Goal: Transaction & Acquisition: Purchase product/service

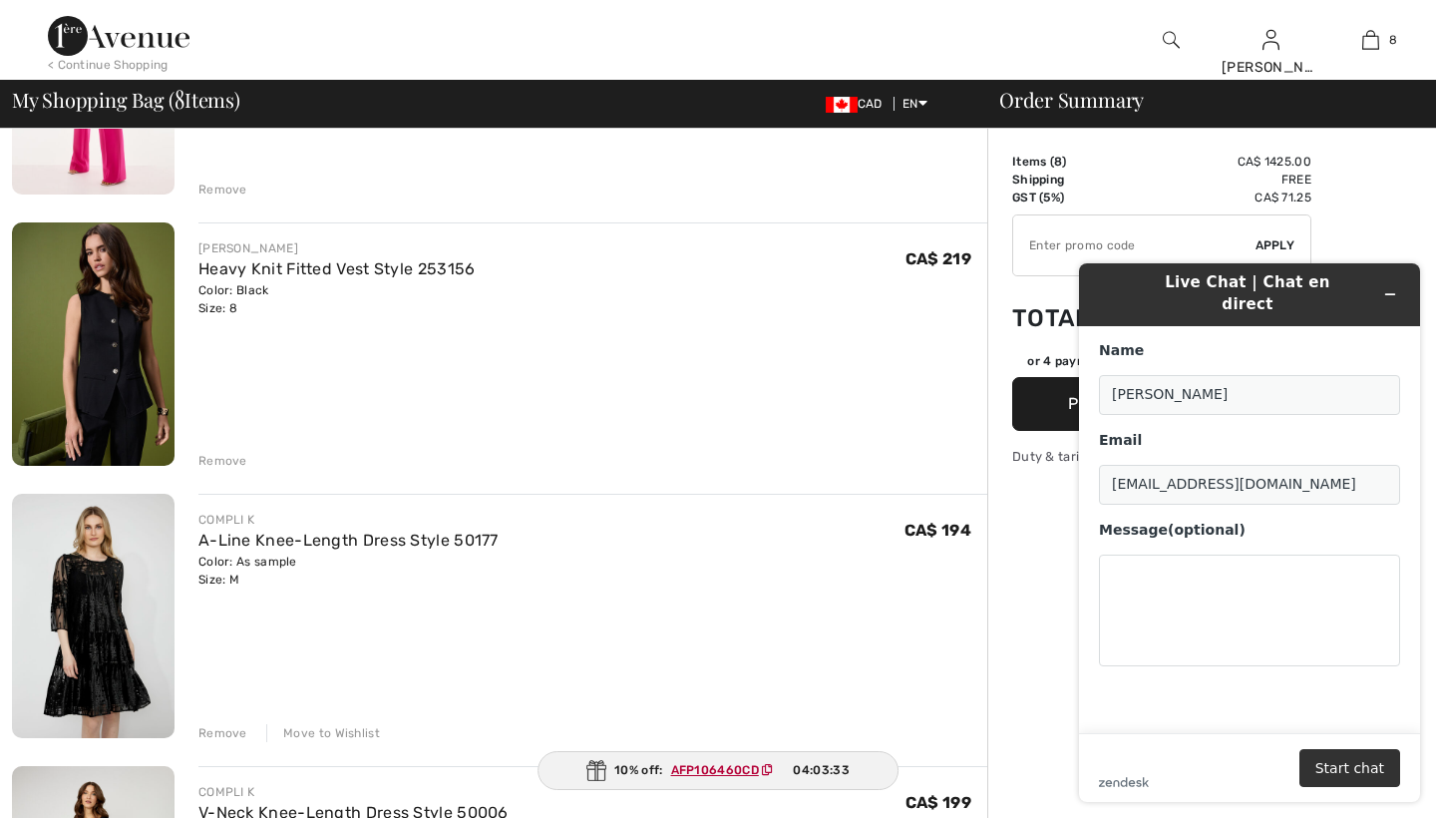
scroll to position [615, 0]
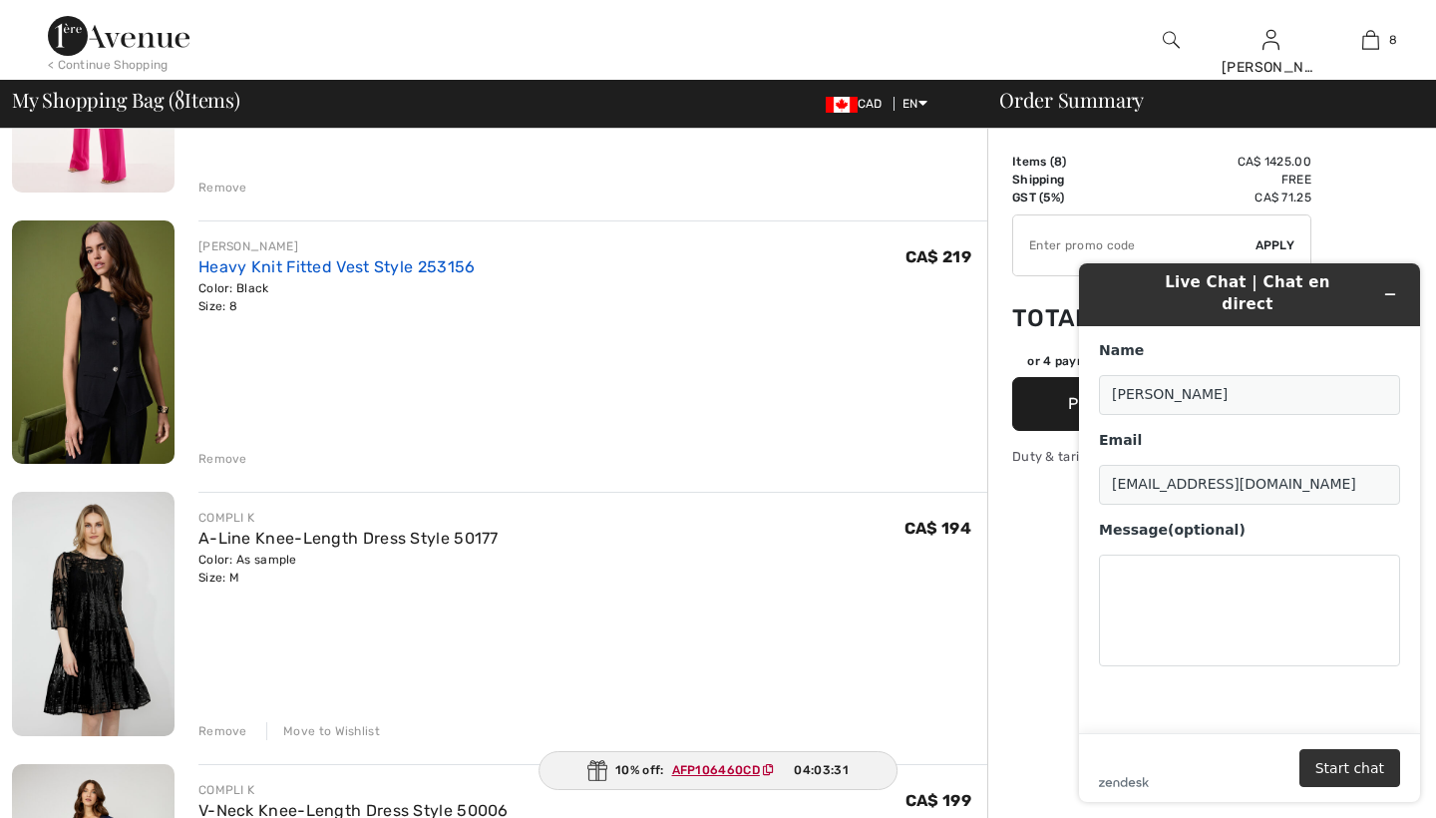
click at [369, 262] on link "Heavy Knit Fitted Vest Style 253156" at bounding box center [336, 266] width 277 height 19
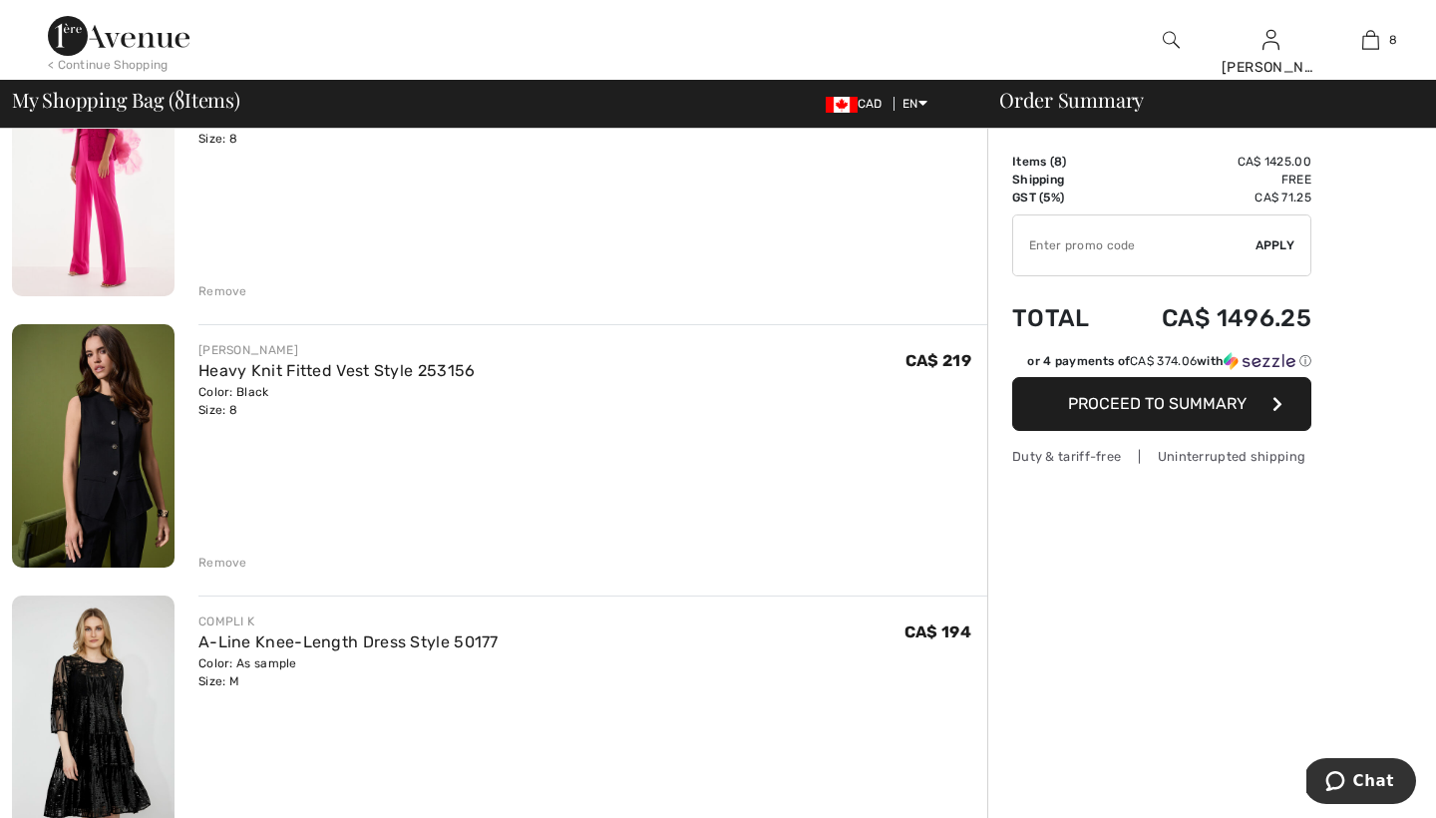
scroll to position [636, 0]
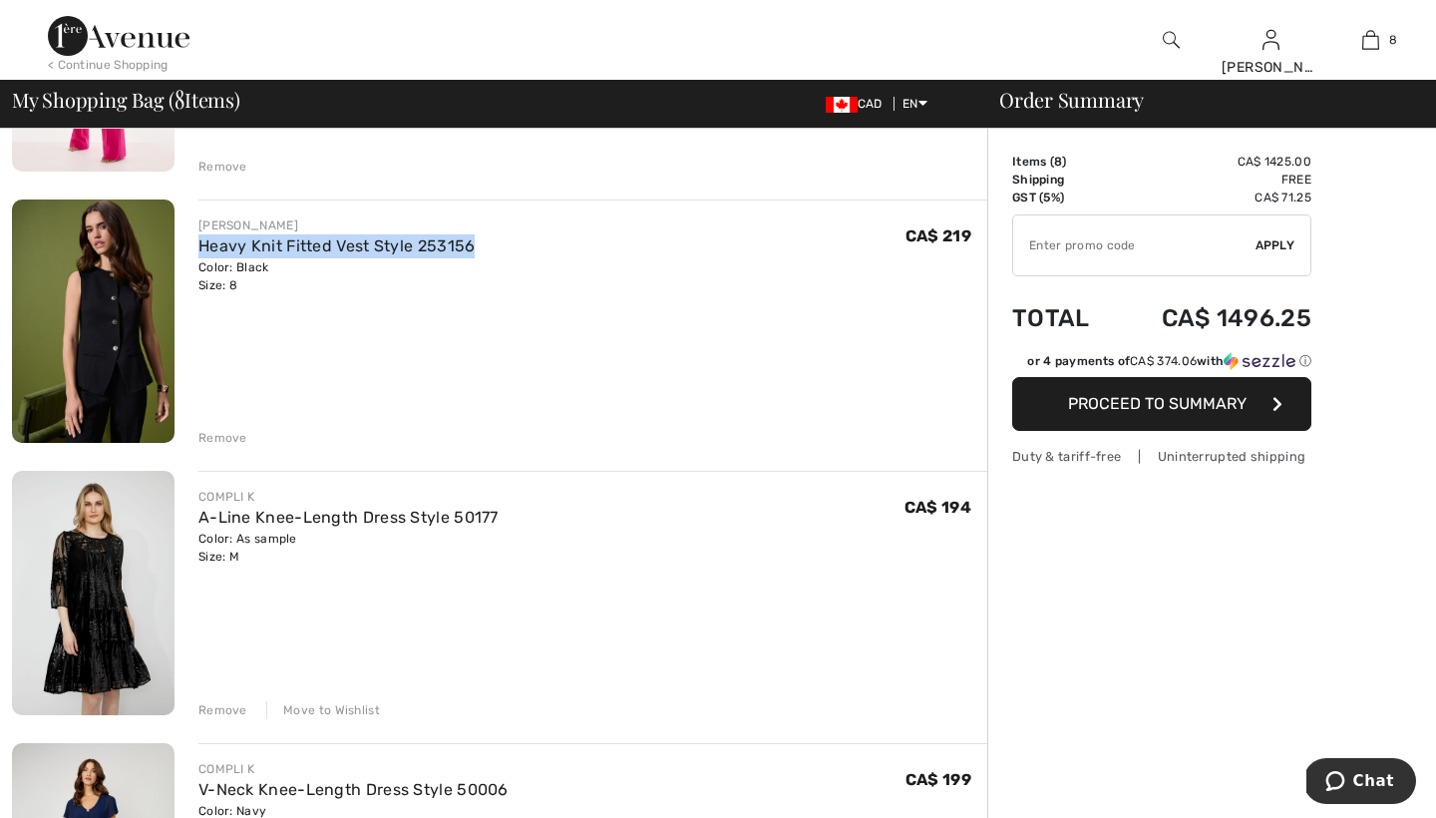
click at [233, 435] on div "Remove" at bounding box center [222, 438] width 49 height 18
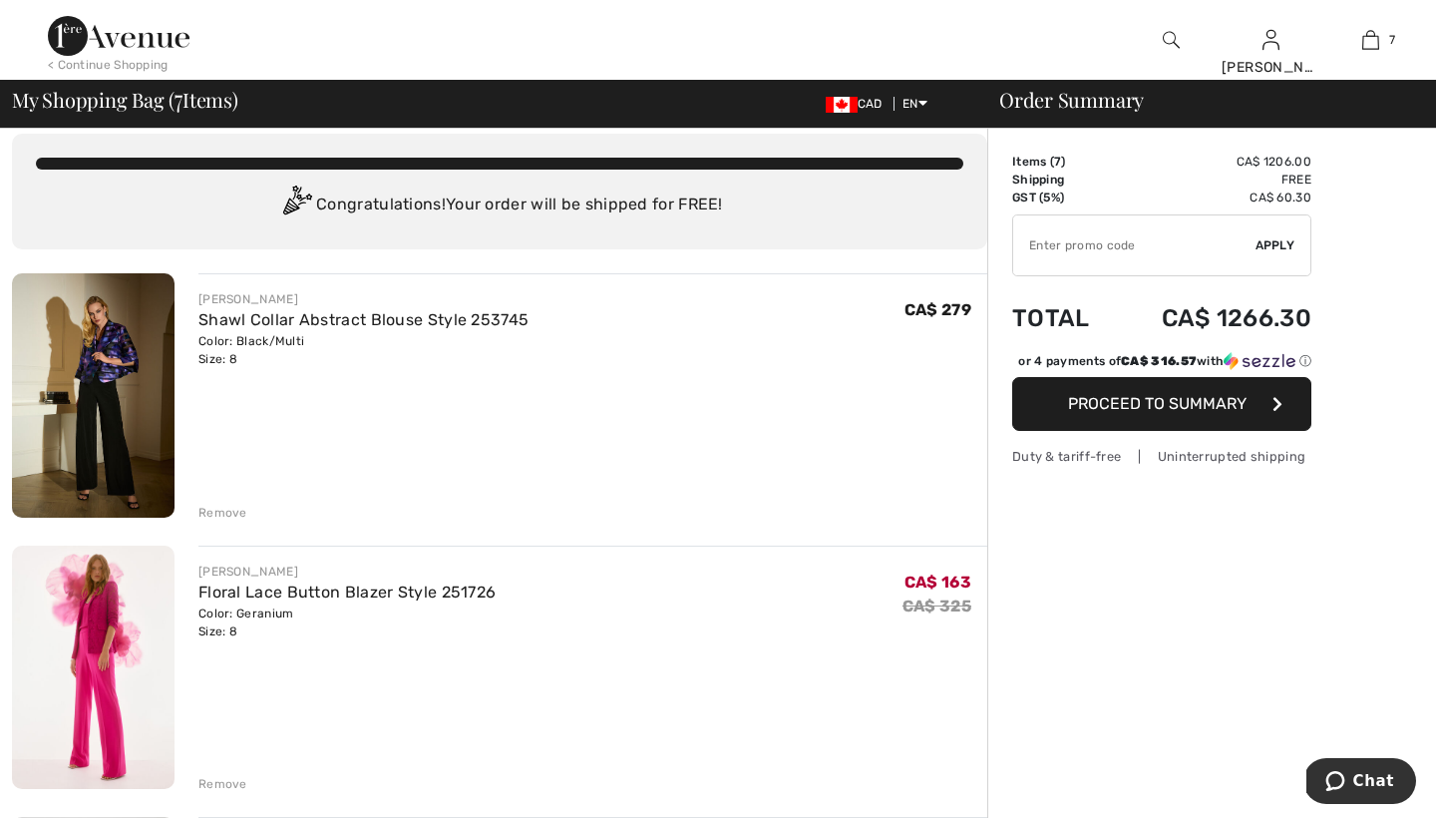
scroll to position [0, 0]
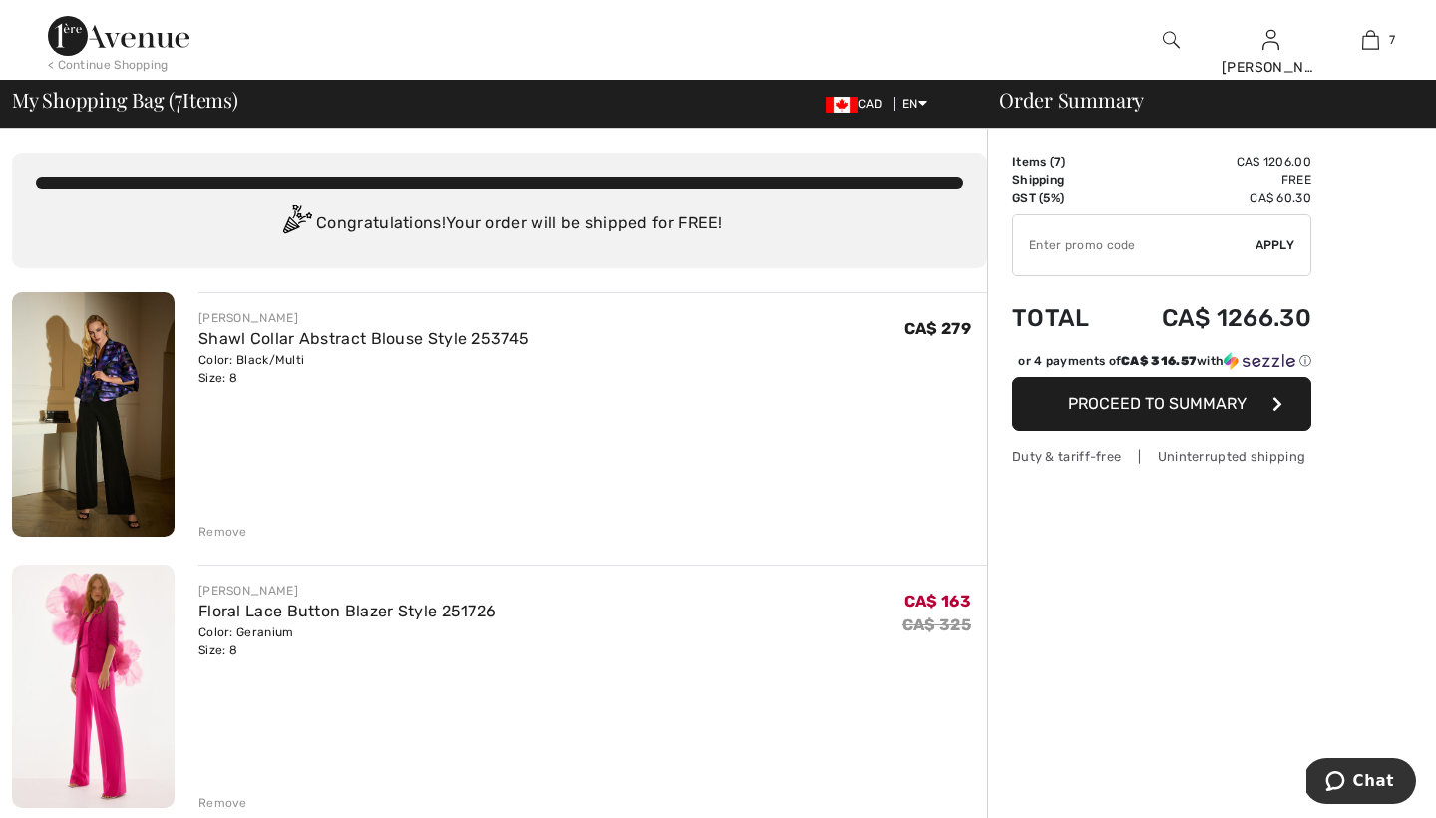
click at [220, 534] on div "Remove" at bounding box center [222, 532] width 49 height 18
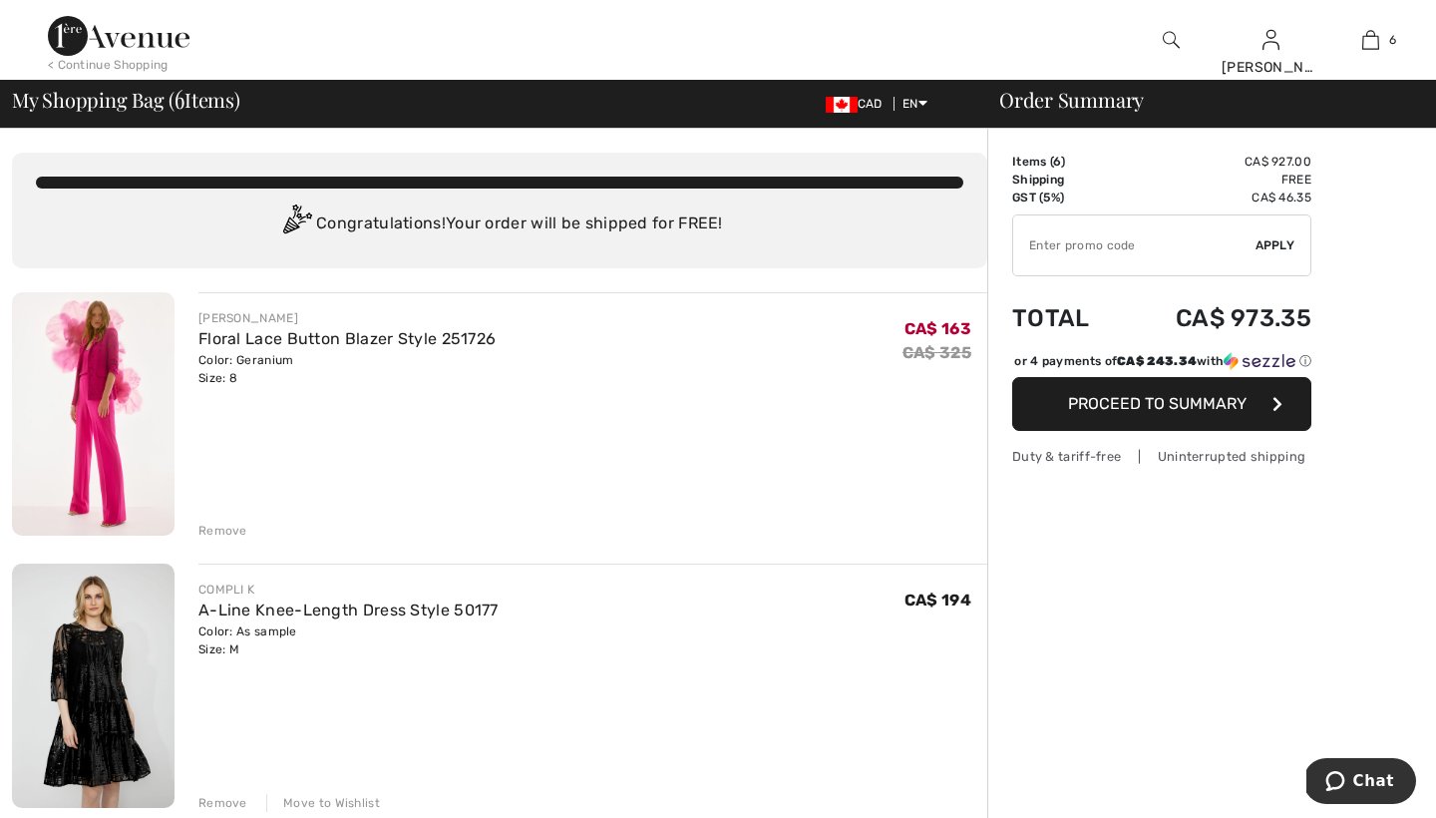
click at [220, 534] on div "Remove" at bounding box center [222, 531] width 49 height 18
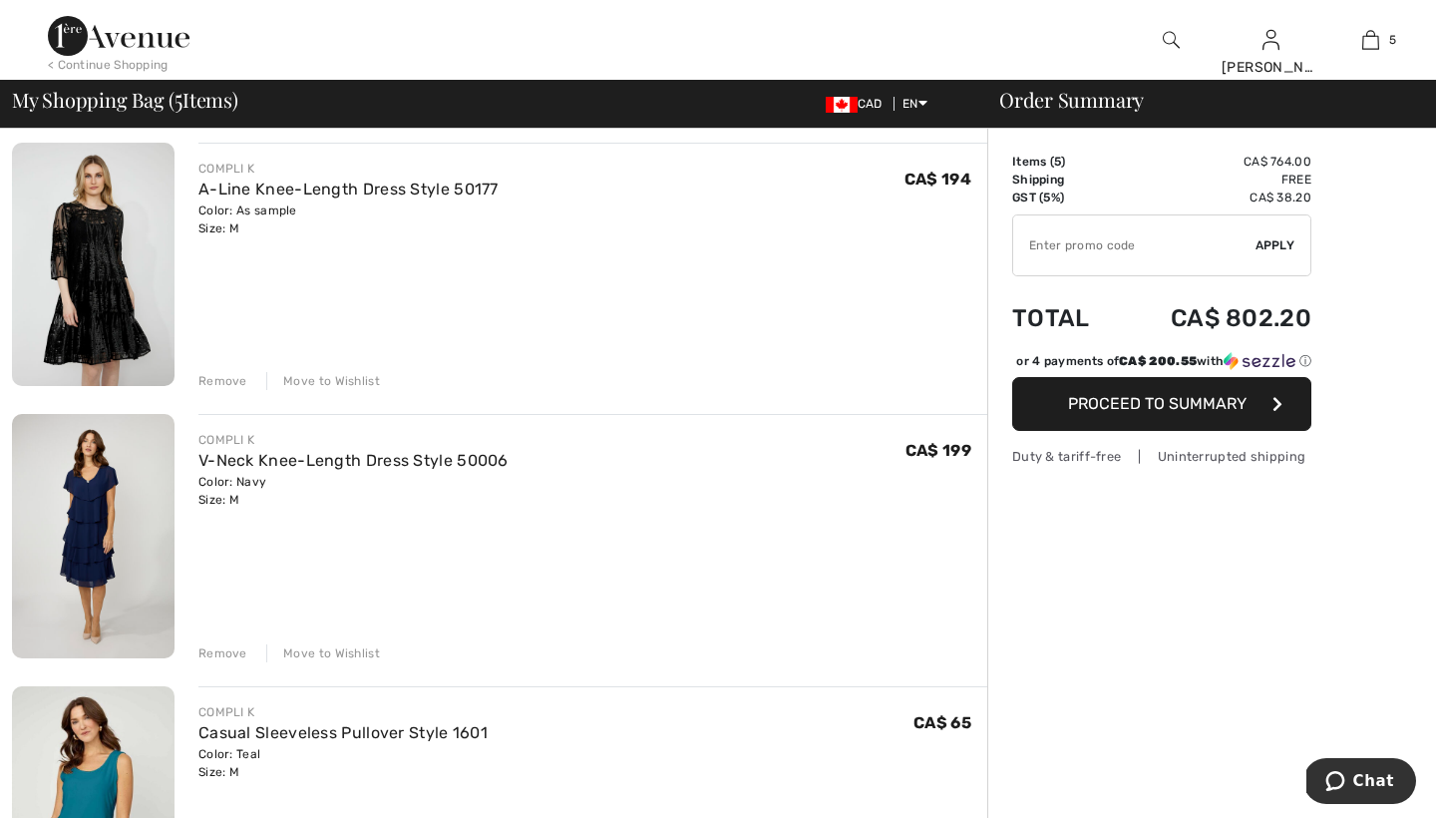
scroll to position [152, 0]
click at [321, 652] on div "Move to Wishlist" at bounding box center [323, 651] width 114 height 18
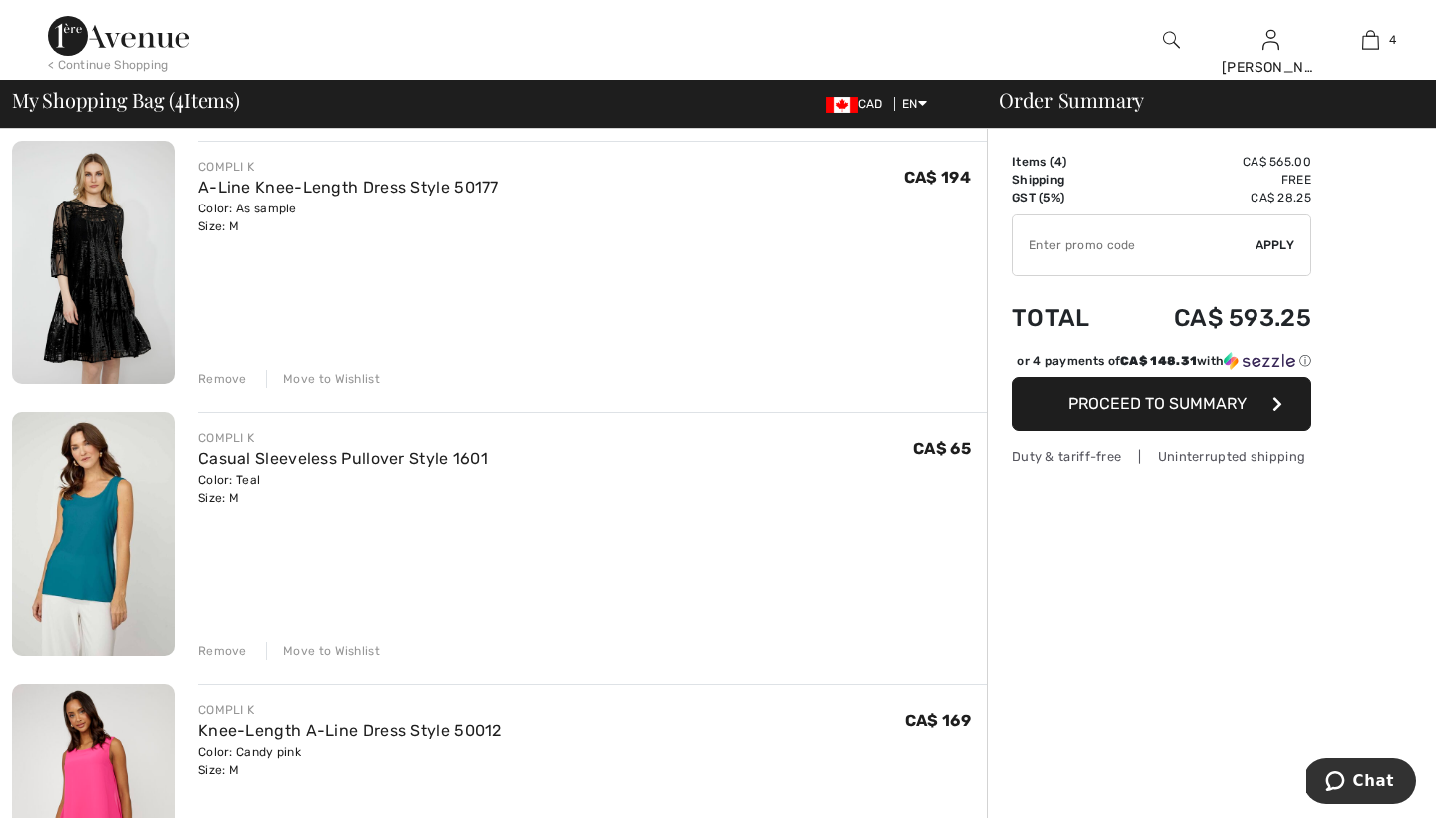
click at [321, 652] on div "Move to Wishlist" at bounding box center [323, 651] width 114 height 18
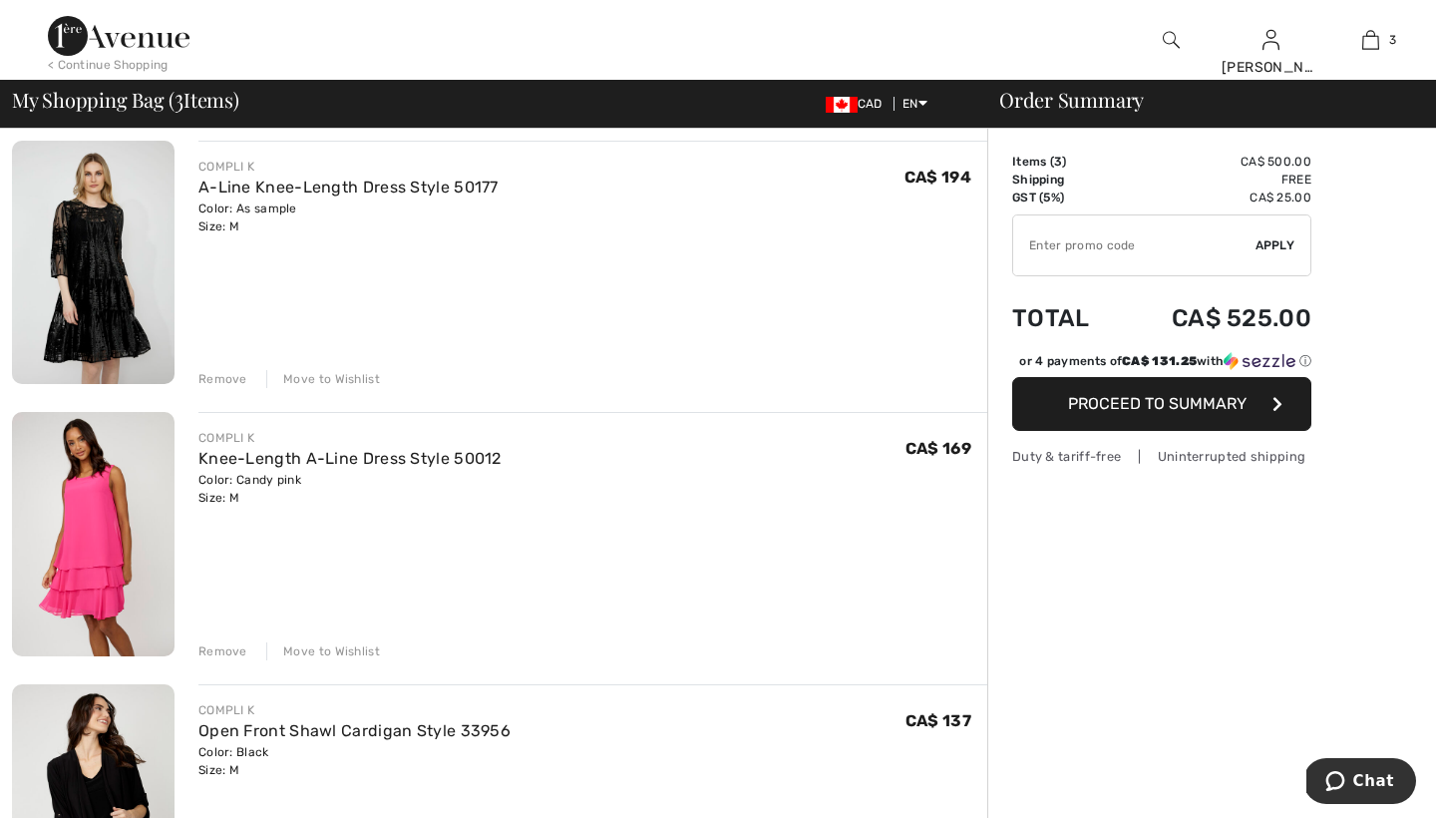
click at [321, 652] on div "Move to Wishlist" at bounding box center [323, 651] width 114 height 18
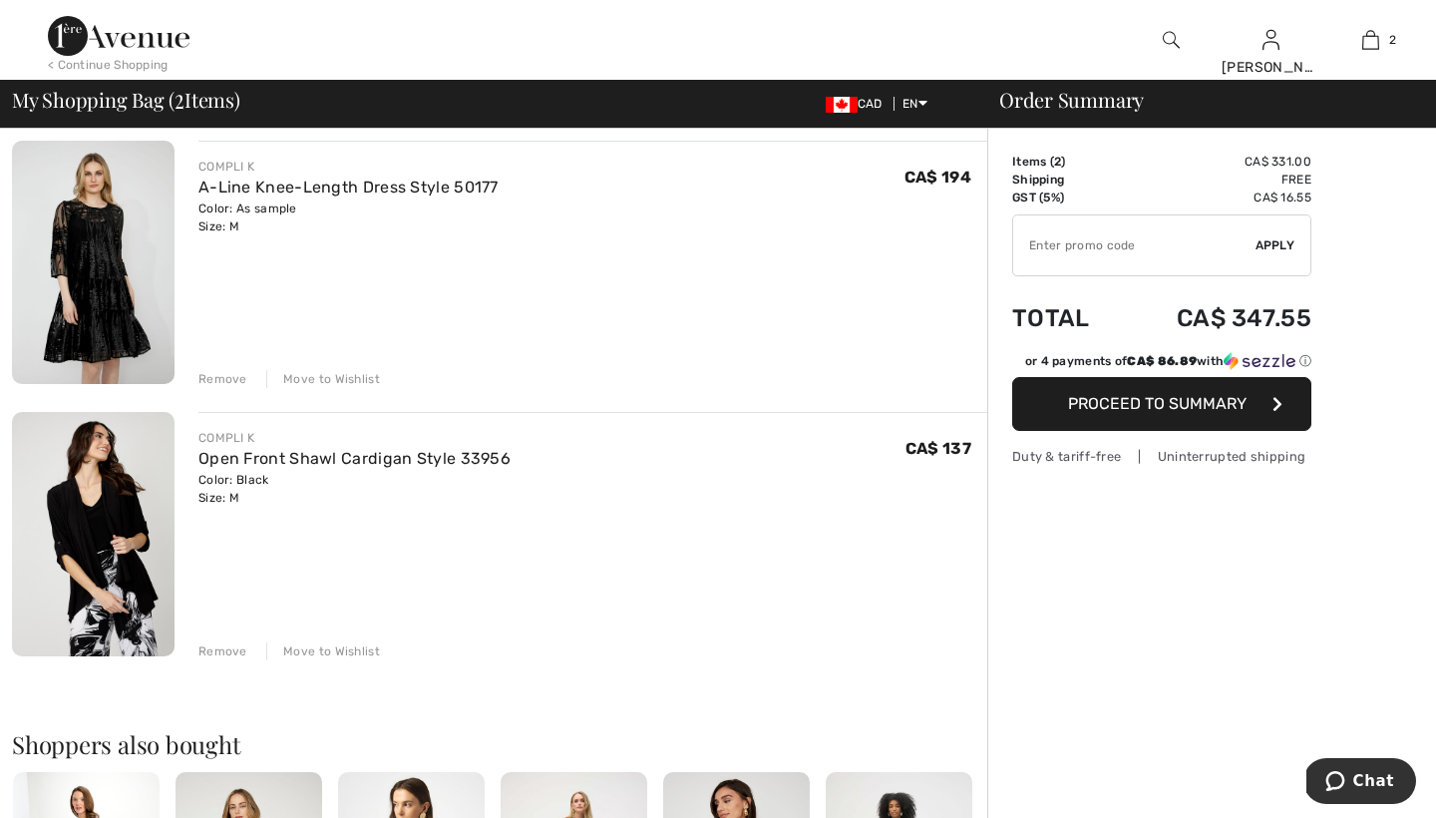
click at [321, 652] on div "Move to Wishlist" at bounding box center [323, 651] width 114 height 18
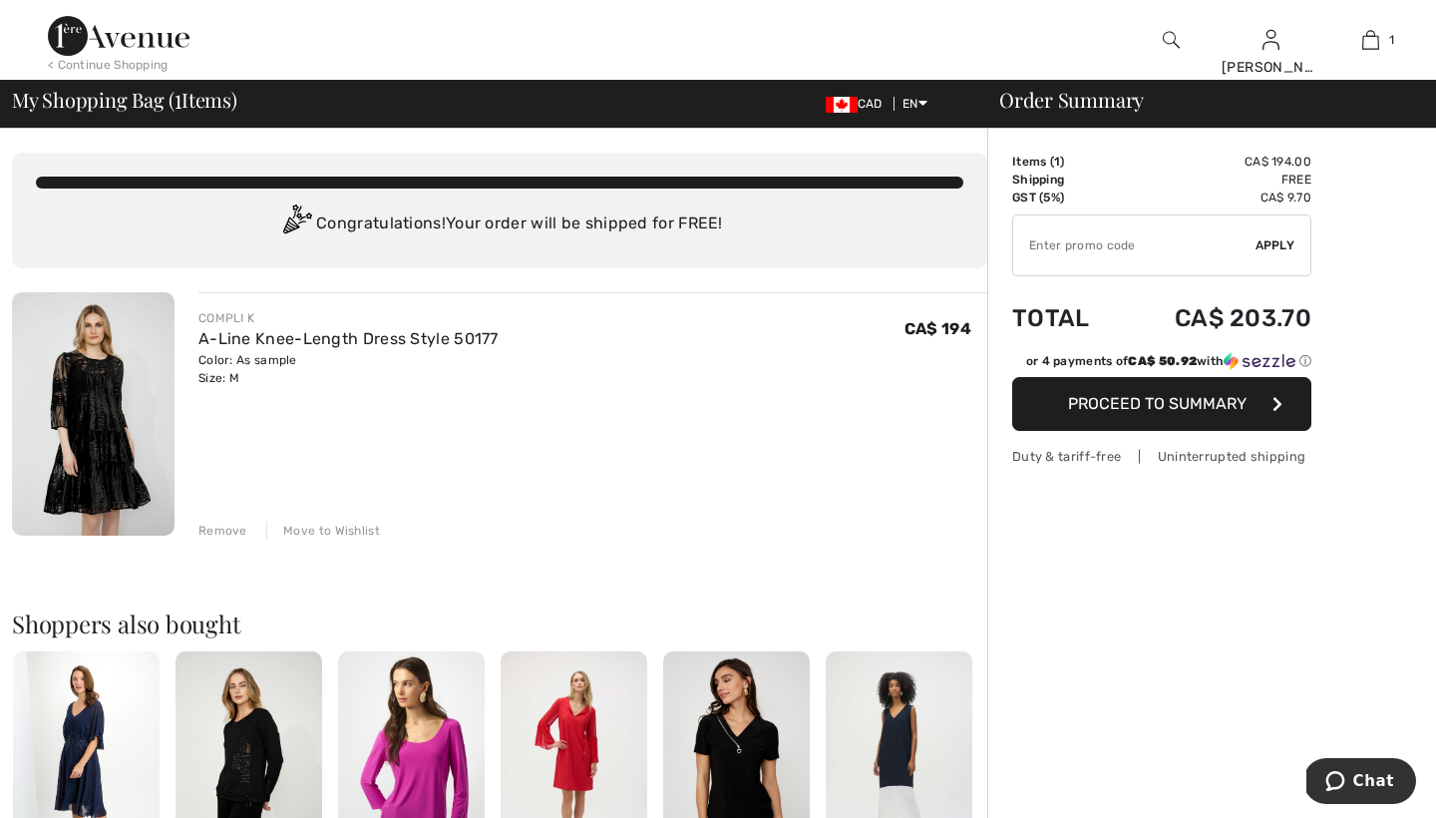
scroll to position [0, 0]
click at [1122, 398] on span "Proceed to Summary" at bounding box center [1157, 403] width 179 height 19
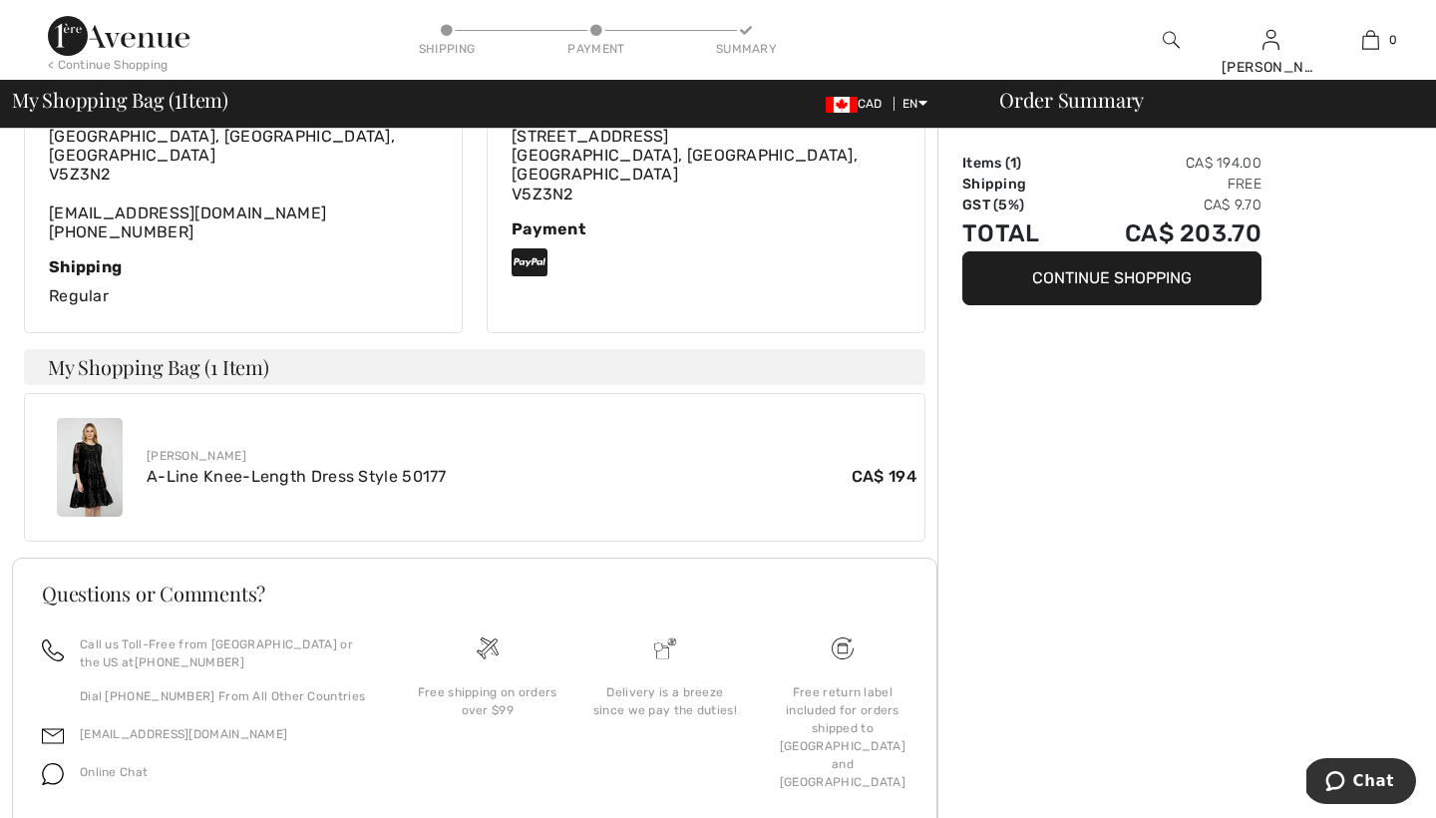
scroll to position [340, 0]
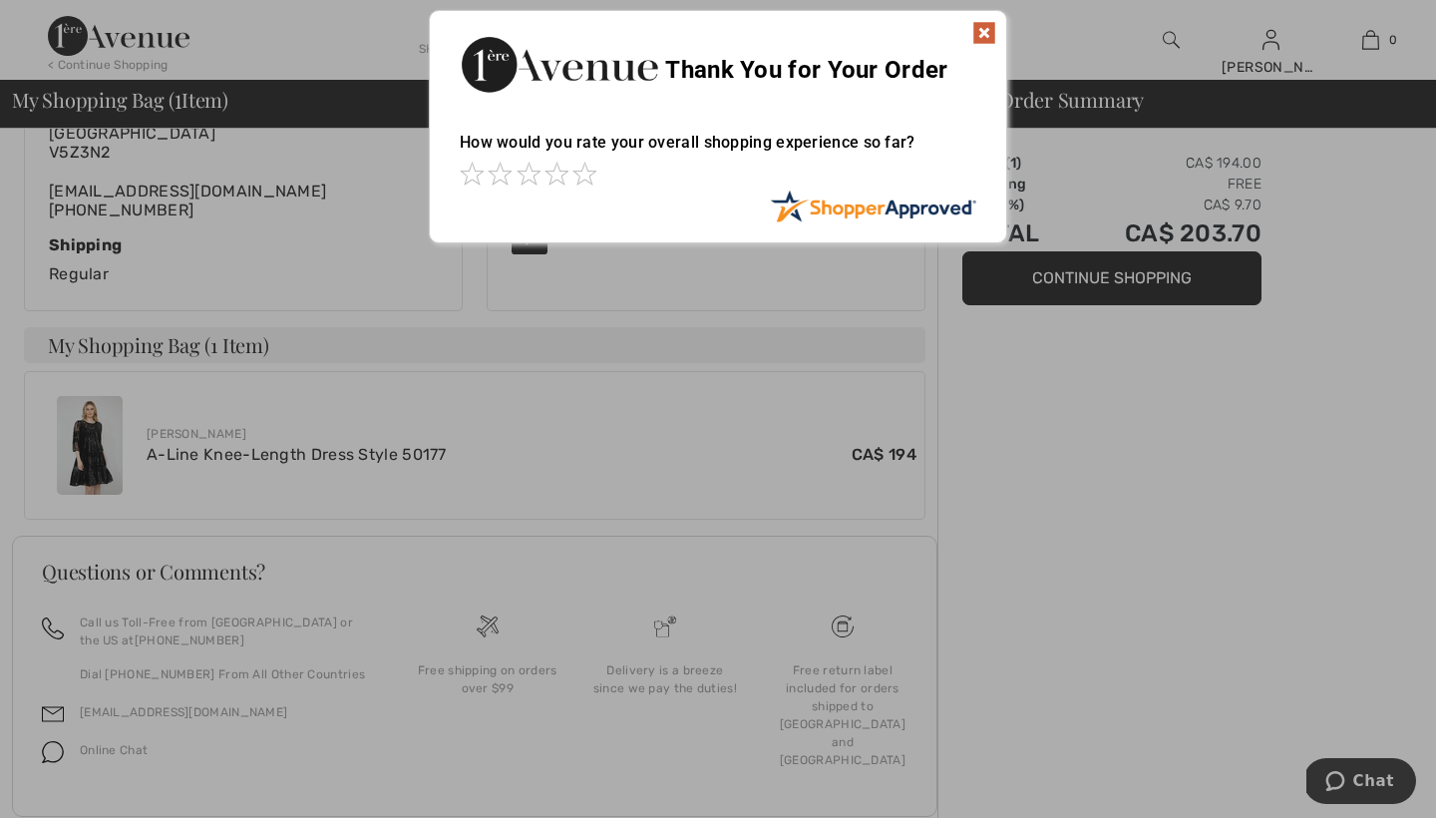
click at [187, 437] on div at bounding box center [718, 409] width 1436 height 818
click at [979, 35] on img at bounding box center [984, 33] width 24 height 24
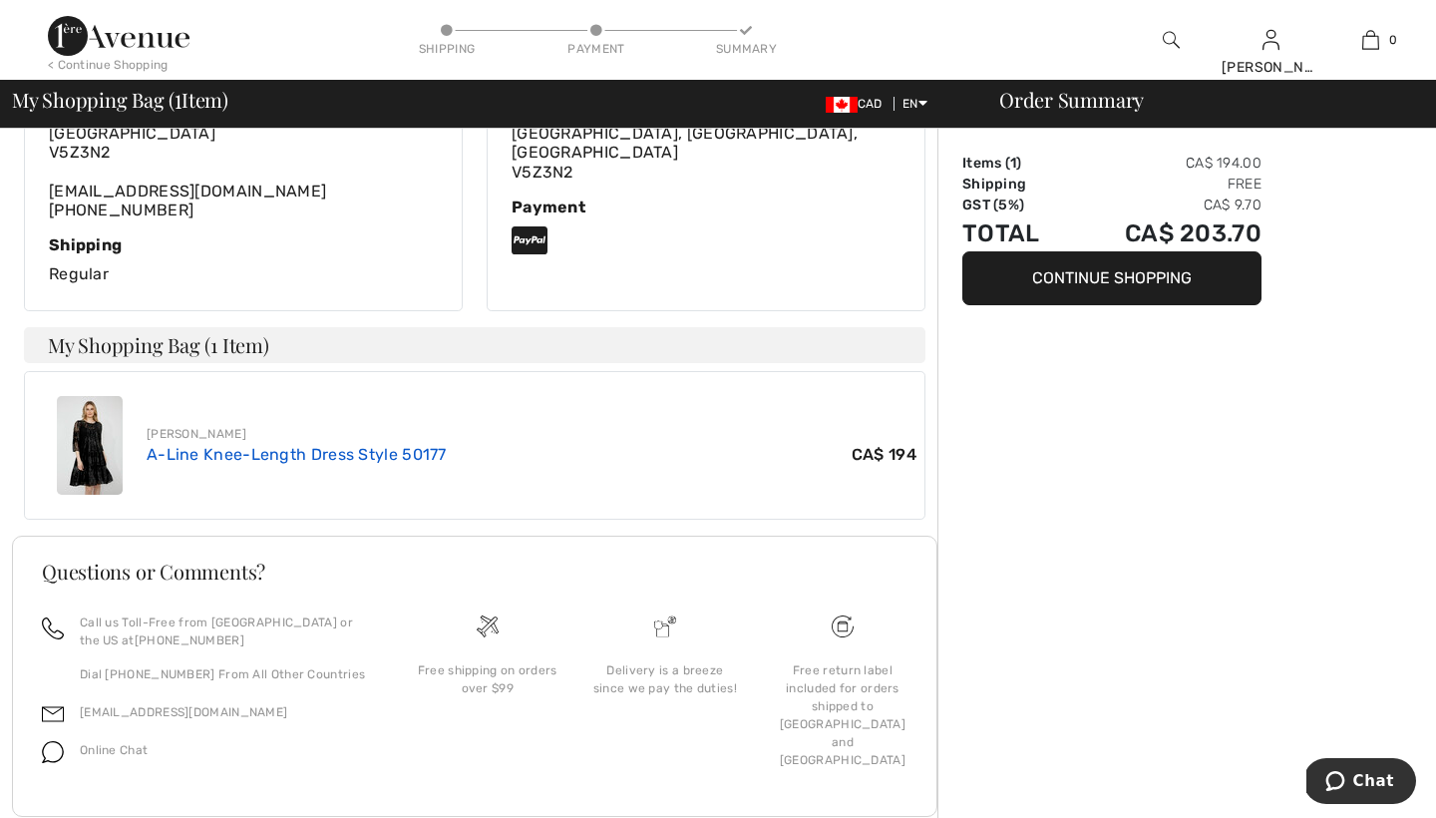
click at [188, 445] on link "A-Line Knee-Length Dress Style 50177" at bounding box center [297, 454] width 300 height 19
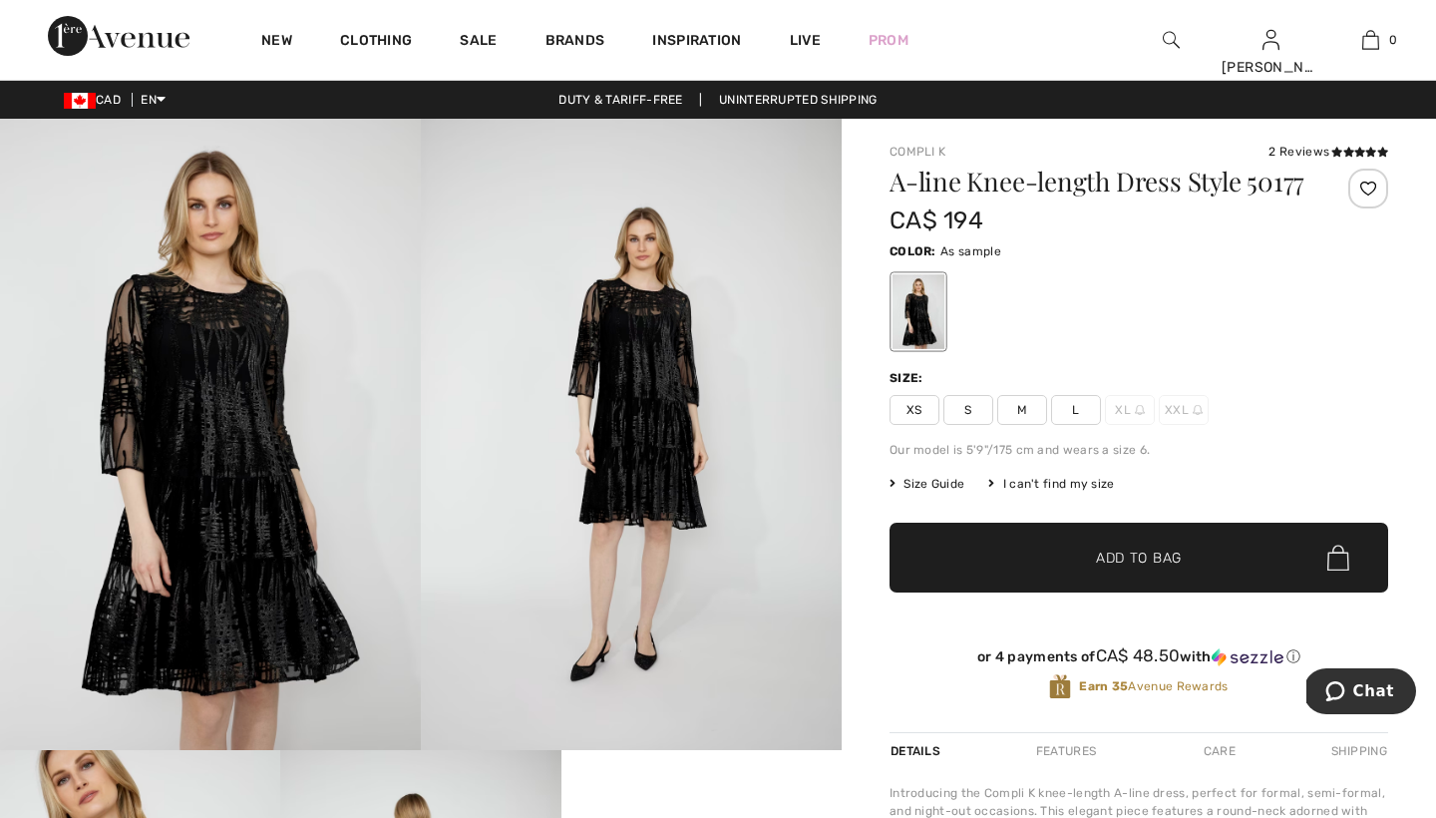
click at [1027, 405] on span "M" at bounding box center [1022, 410] width 50 height 30
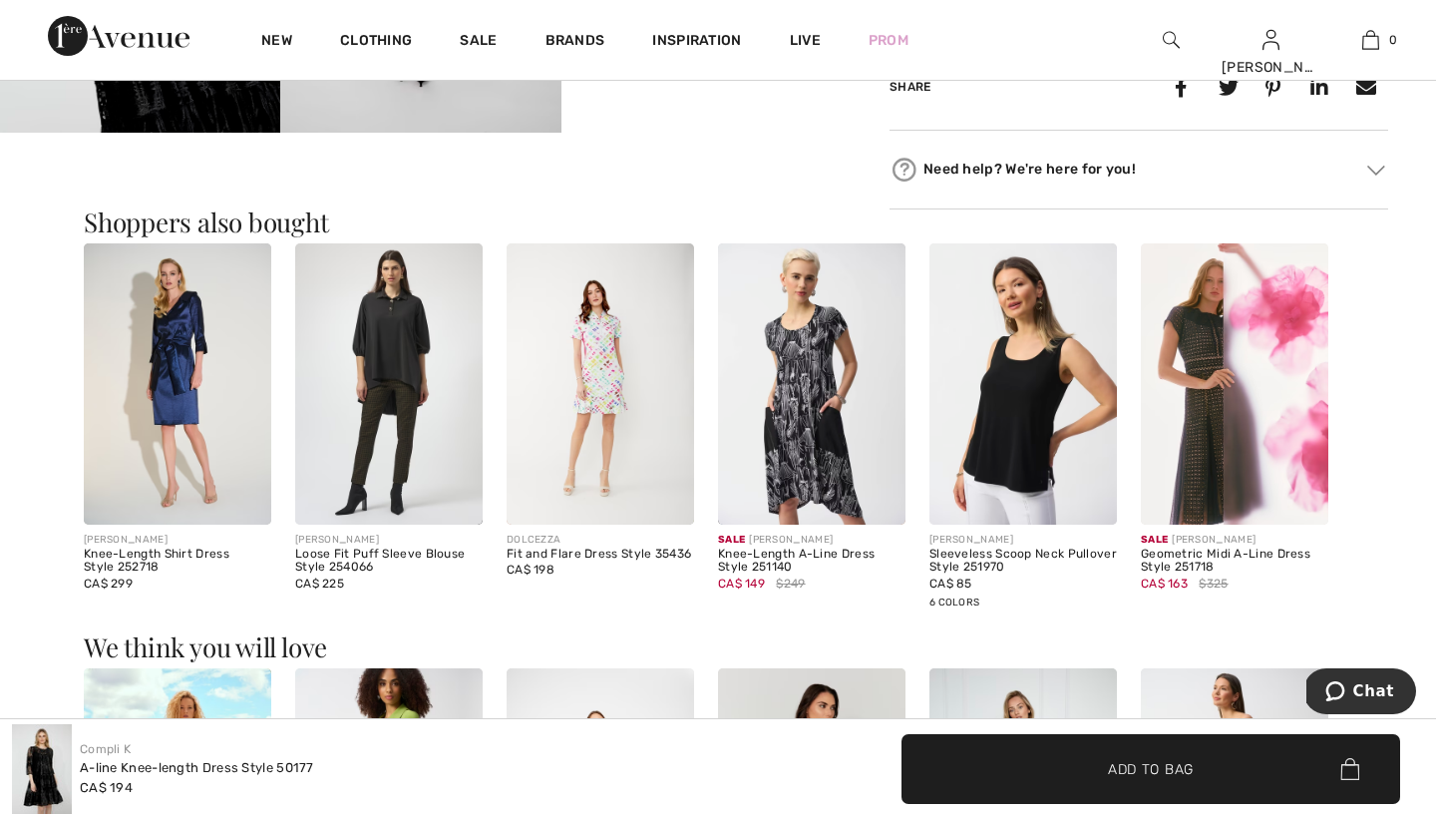
scroll to position [1039, 0]
click at [191, 347] on img at bounding box center [178, 382] width 188 height 281
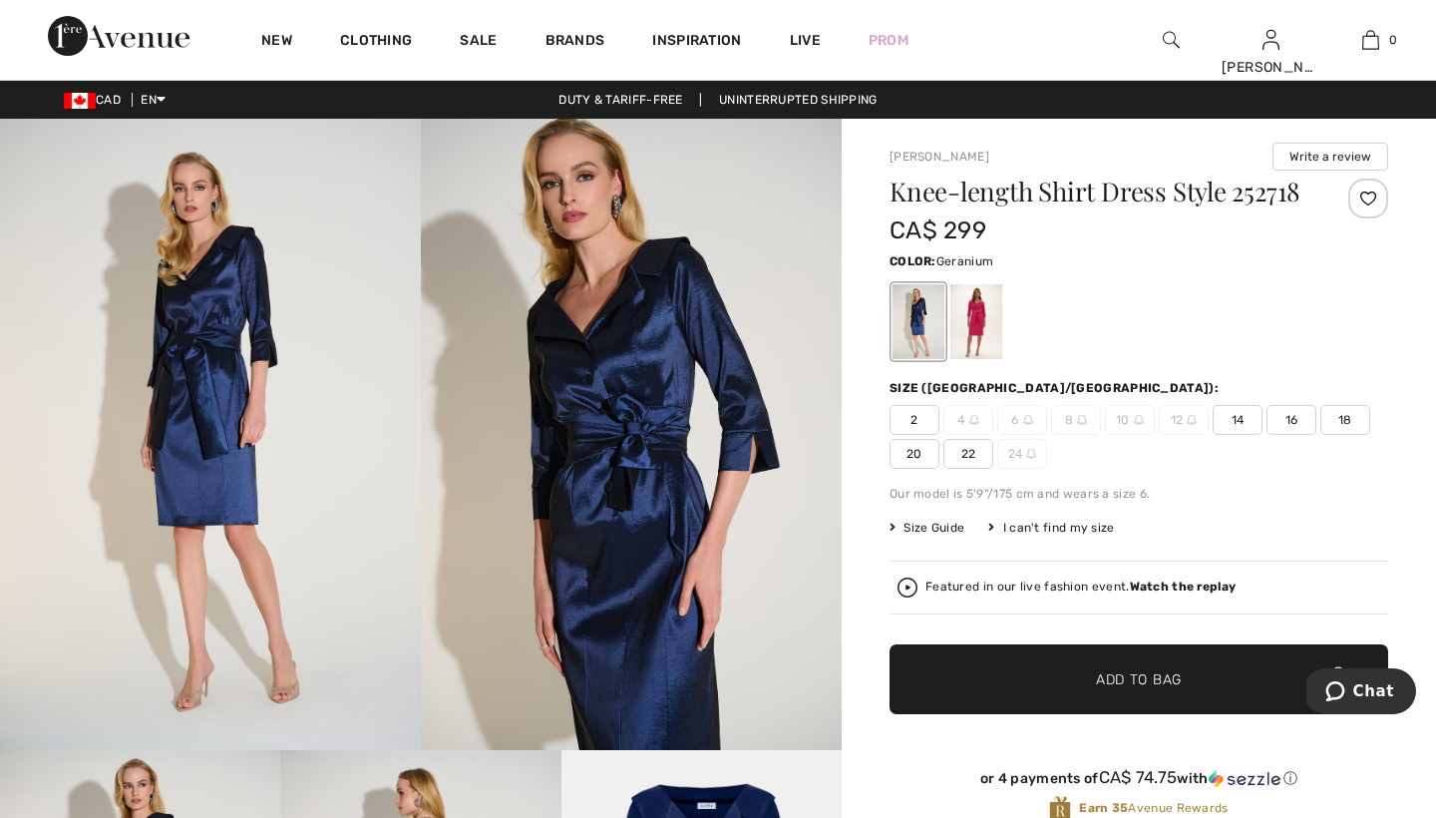
click at [983, 321] on div at bounding box center [976, 321] width 52 height 75
